Goal: Task Accomplishment & Management: Use online tool/utility

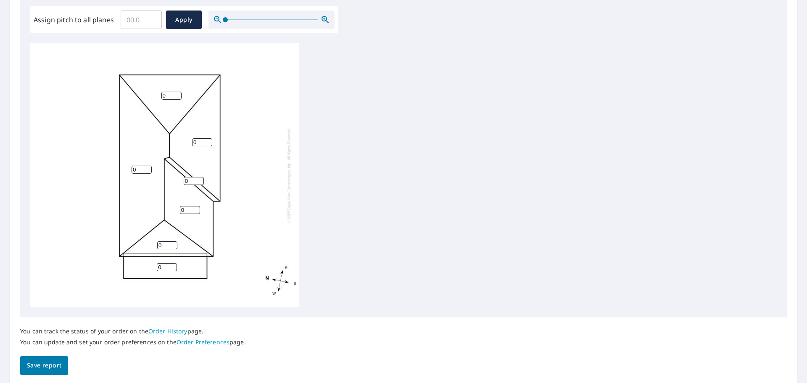
click at [168, 96] on input "0" at bounding box center [171, 96] width 20 height 8
click at [136, 23] on input "Assign pitch to all planes" at bounding box center [141, 20] width 41 height 24
type input "5"
click at [41, 368] on span "Save report" at bounding box center [44, 365] width 34 height 11
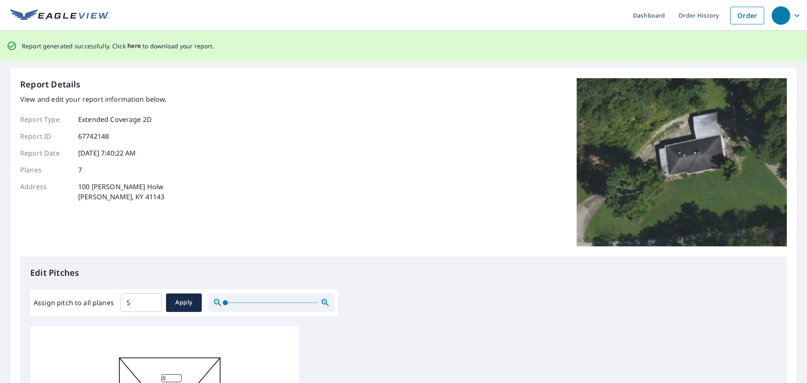
click at [133, 43] on span "here" at bounding box center [134, 46] width 14 height 11
